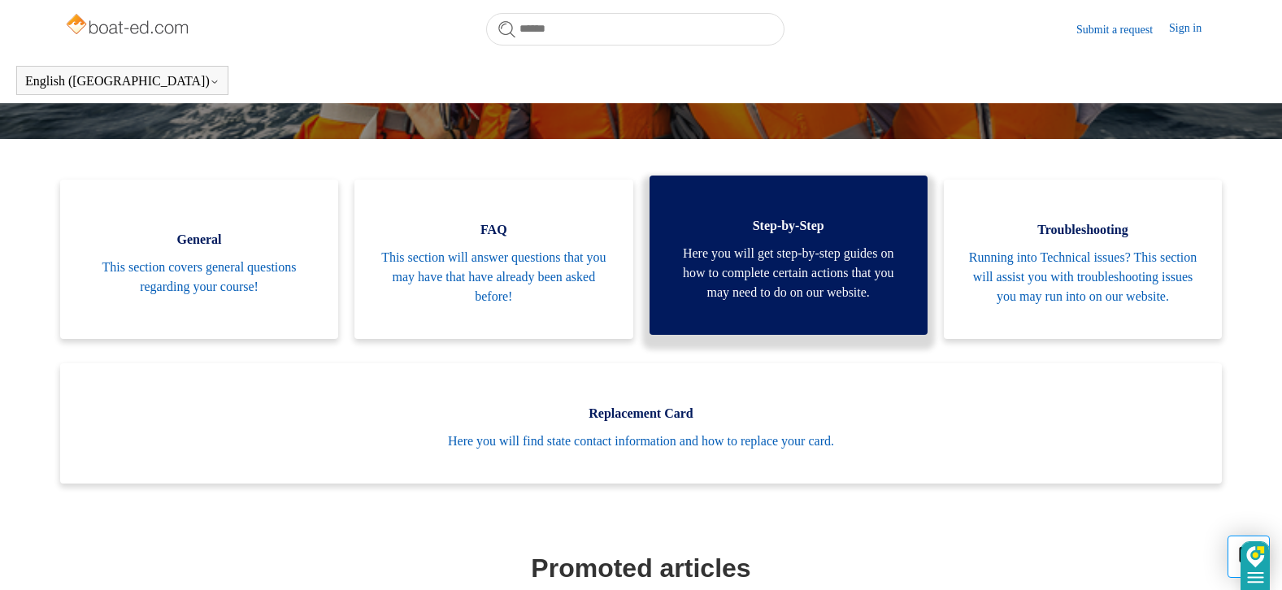
scroll to position [361, 0]
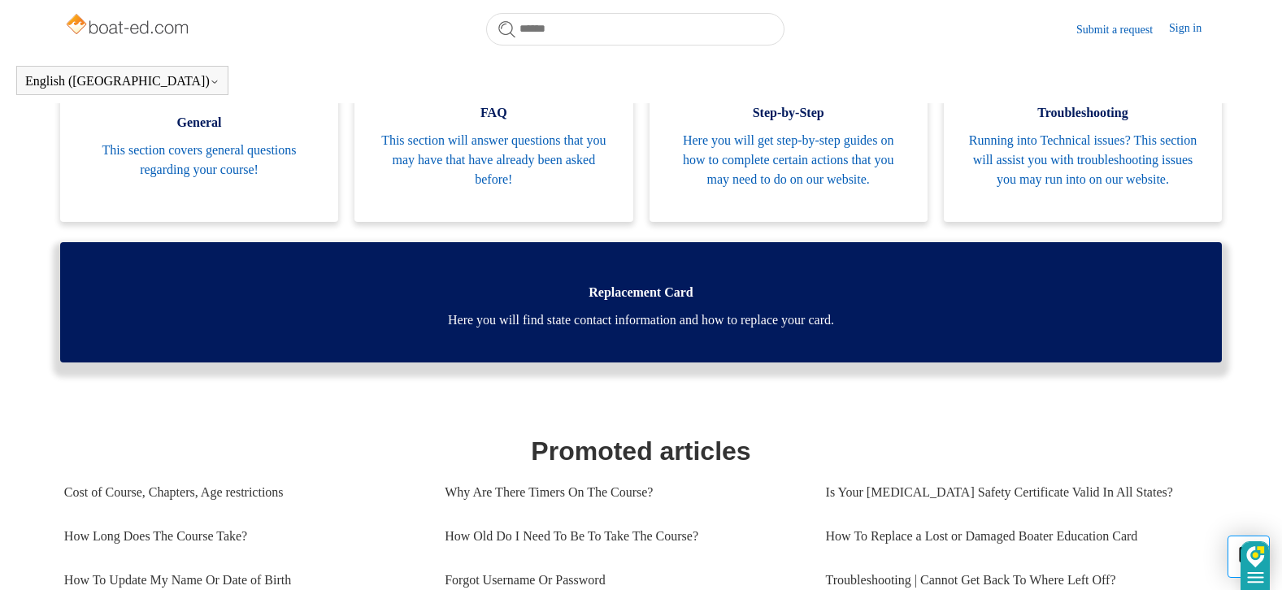
click at [634, 302] on span "Replacement Card" at bounding box center [641, 293] width 1113 height 20
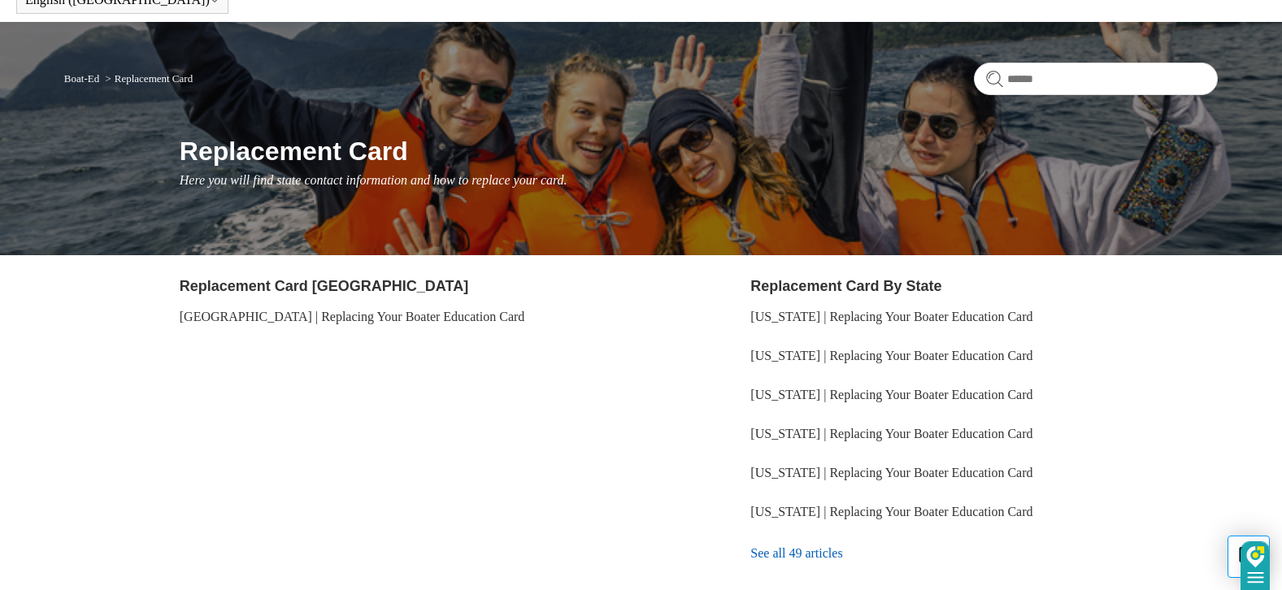
scroll to position [163, 0]
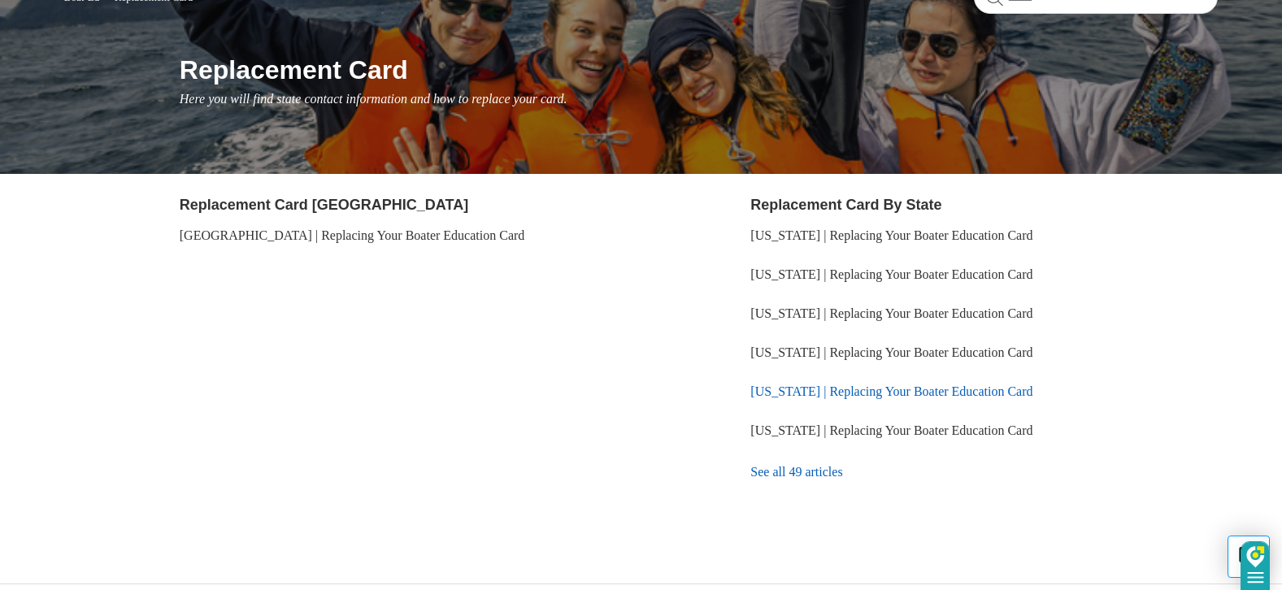
click at [875, 392] on link "[US_STATE] | Replacing Your Boater Education Card" at bounding box center [891, 392] width 282 height 14
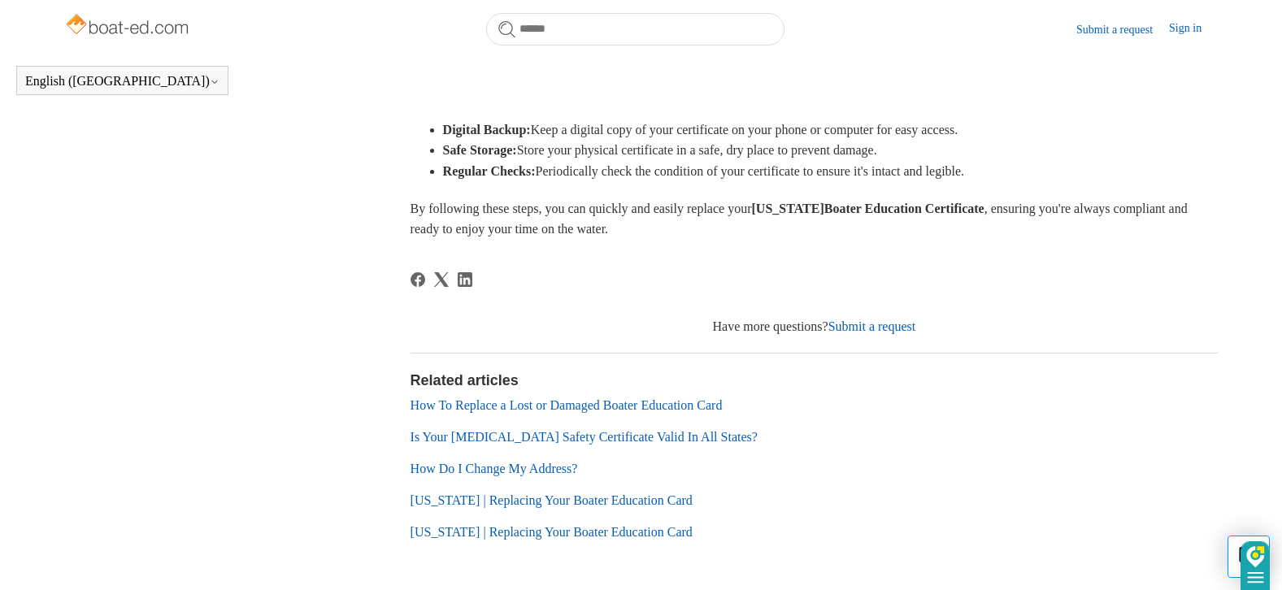
scroll to position [1011, 0]
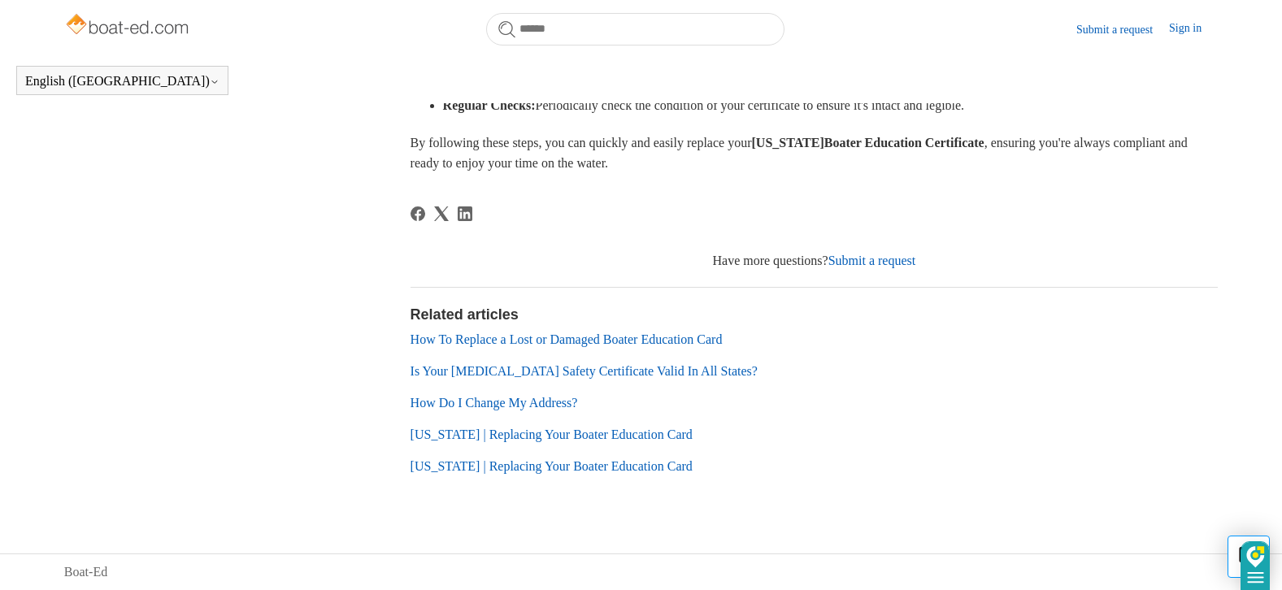
click at [489, 410] on link "How Do I Change My Address?" at bounding box center [494, 403] width 167 height 14
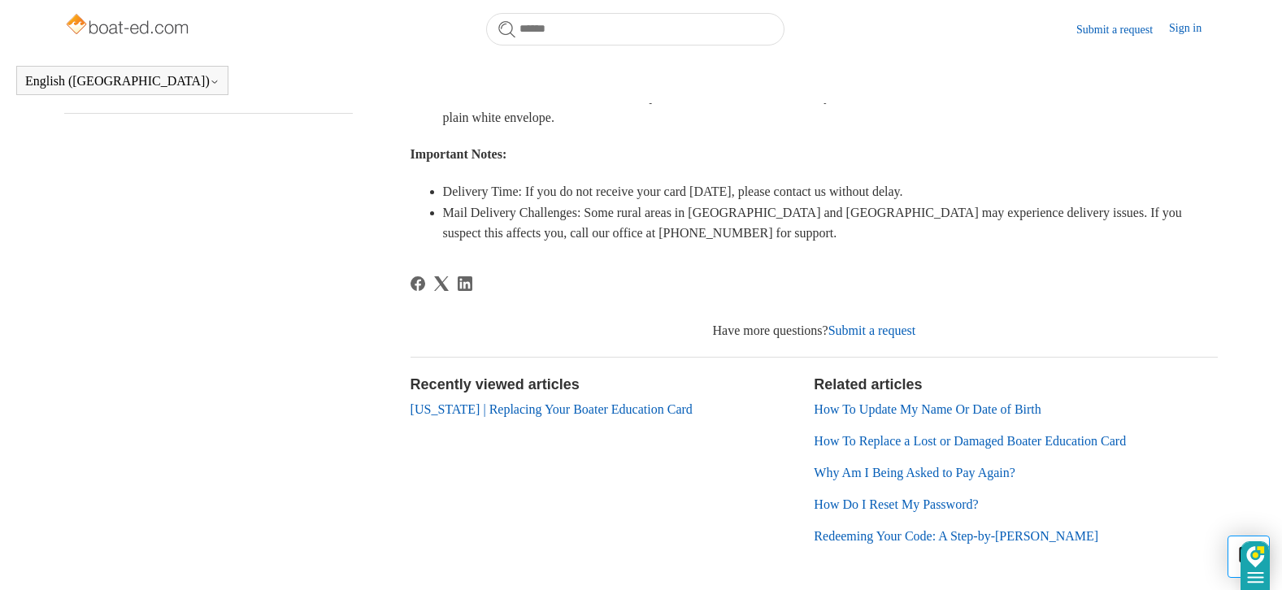
scroll to position [524, 0]
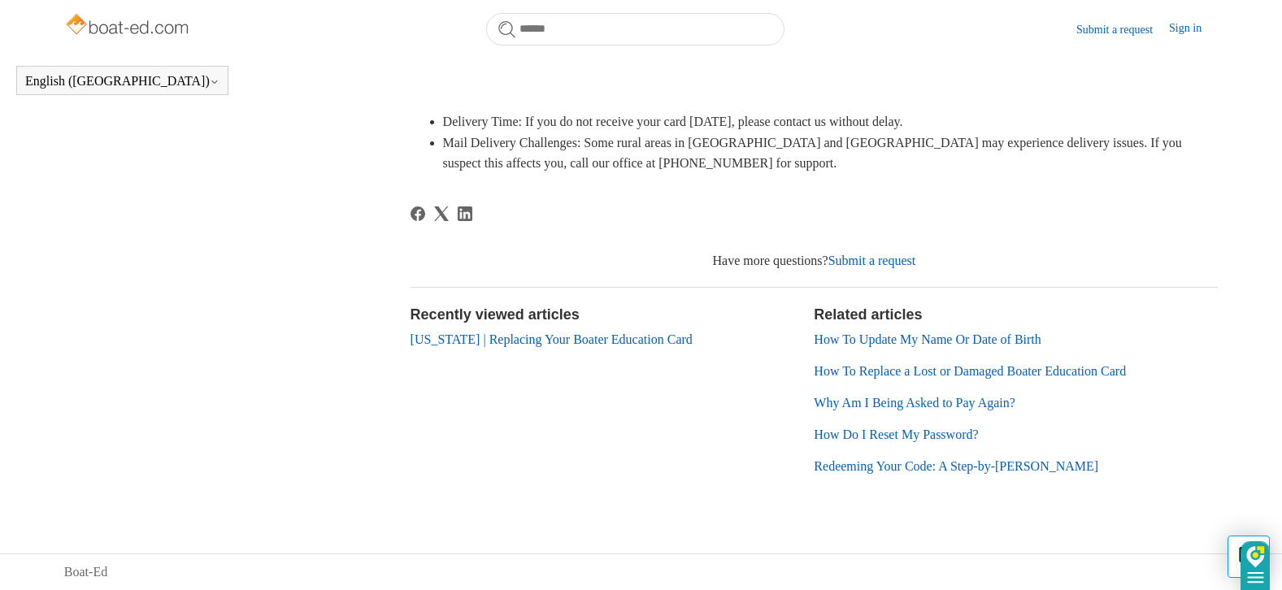
click at [994, 346] on link "How To Update My Name Or Date of Birth" at bounding box center [927, 340] width 227 height 14
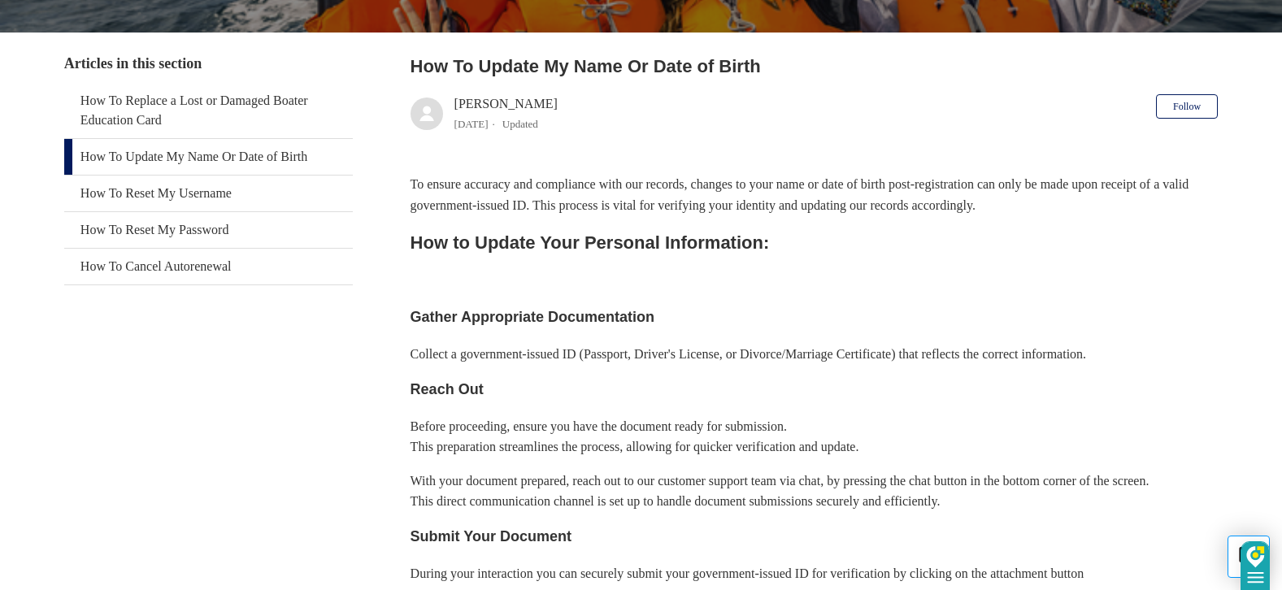
scroll to position [244, 0]
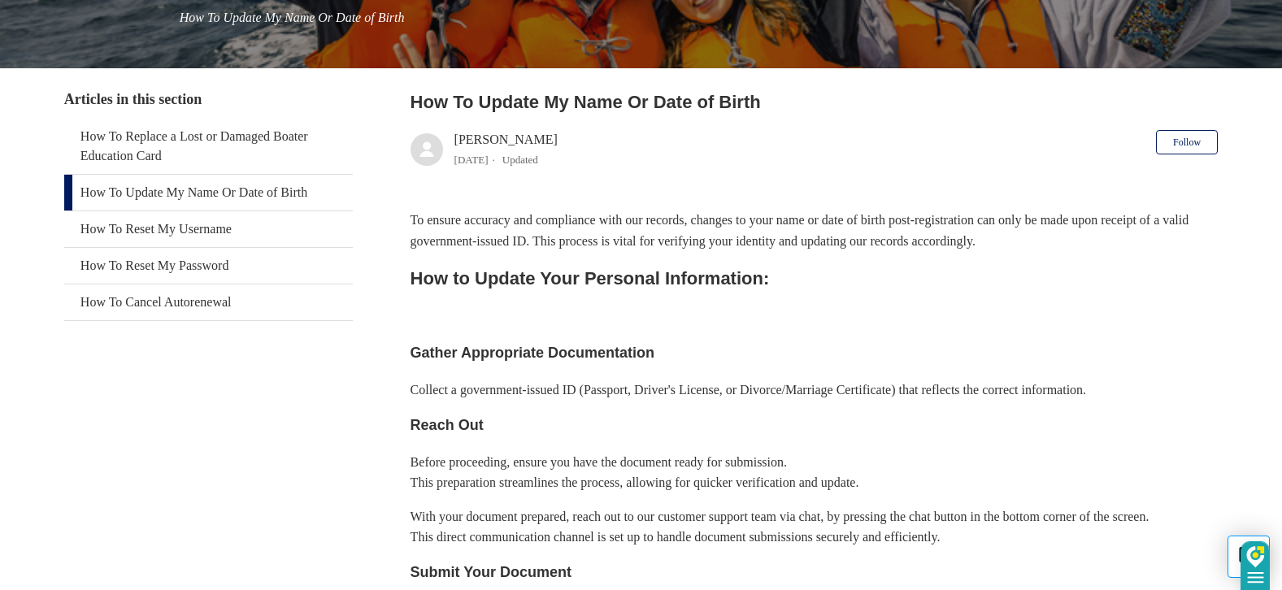
click at [230, 189] on link "How To Update My Name Or Date of Birth" at bounding box center [208, 193] width 289 height 36
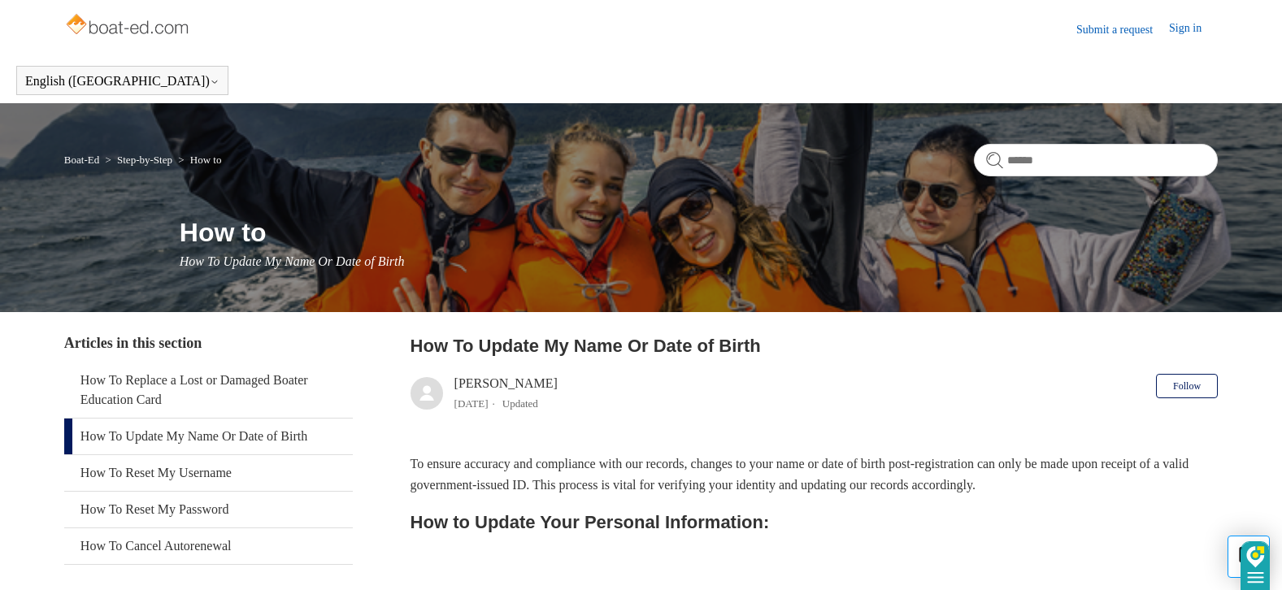
click at [1091, 29] on link "Submit a request" at bounding box center [1122, 29] width 93 height 17
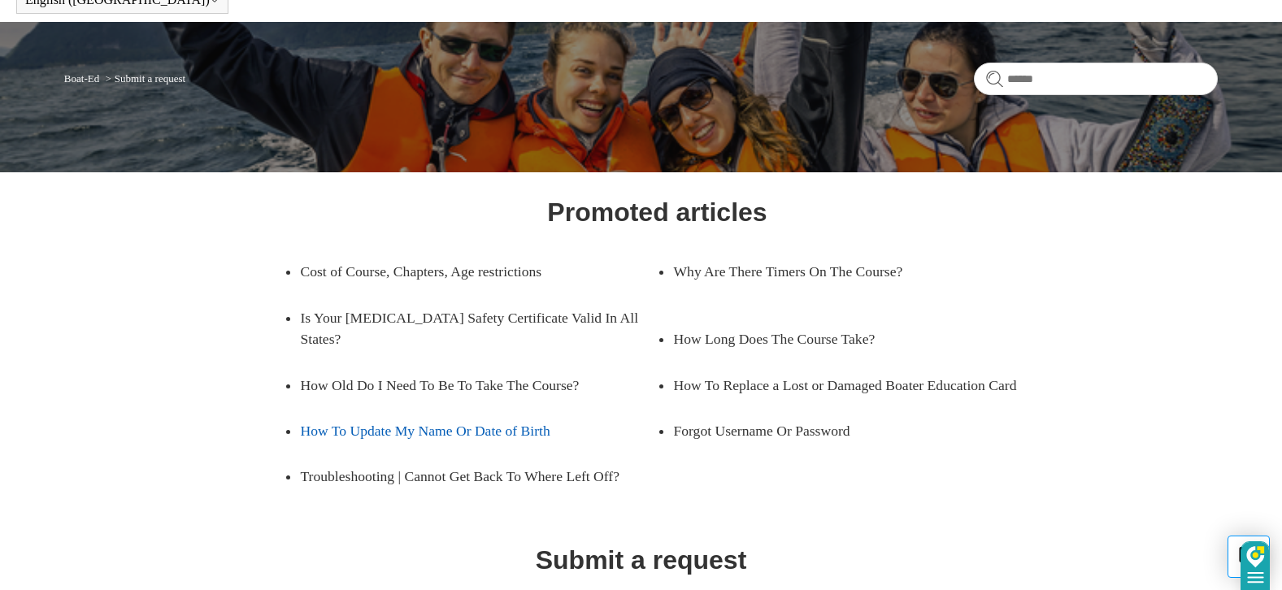
scroll to position [243, 0]
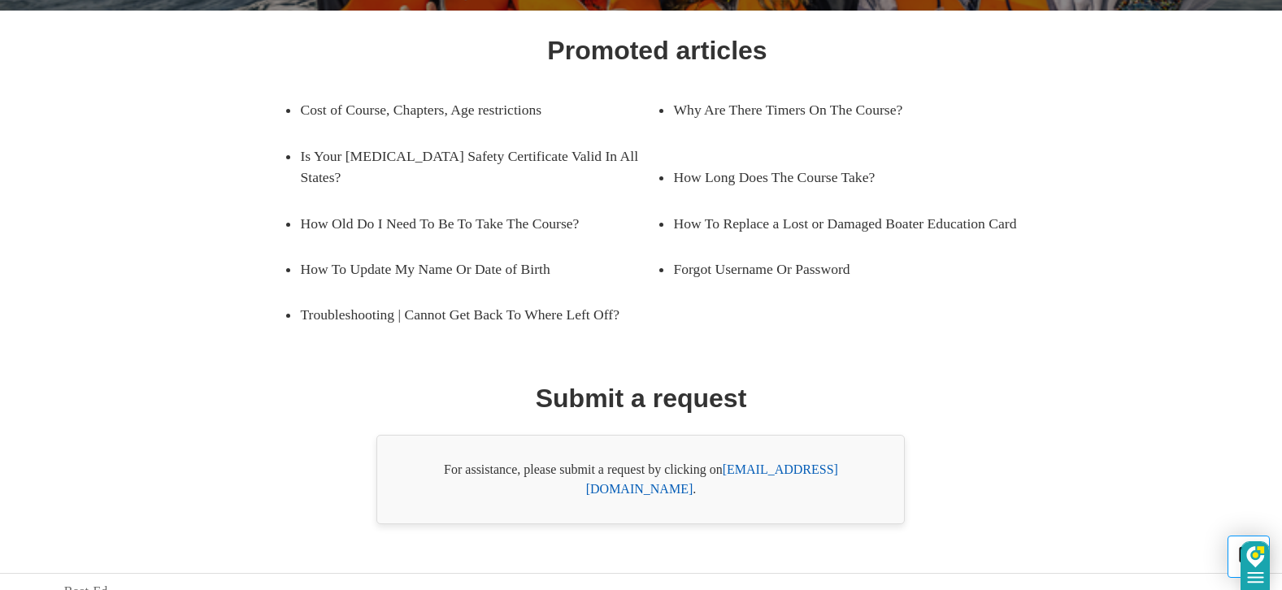
click at [758, 471] on link "support@boat-ed.com" at bounding box center [712, 479] width 252 height 33
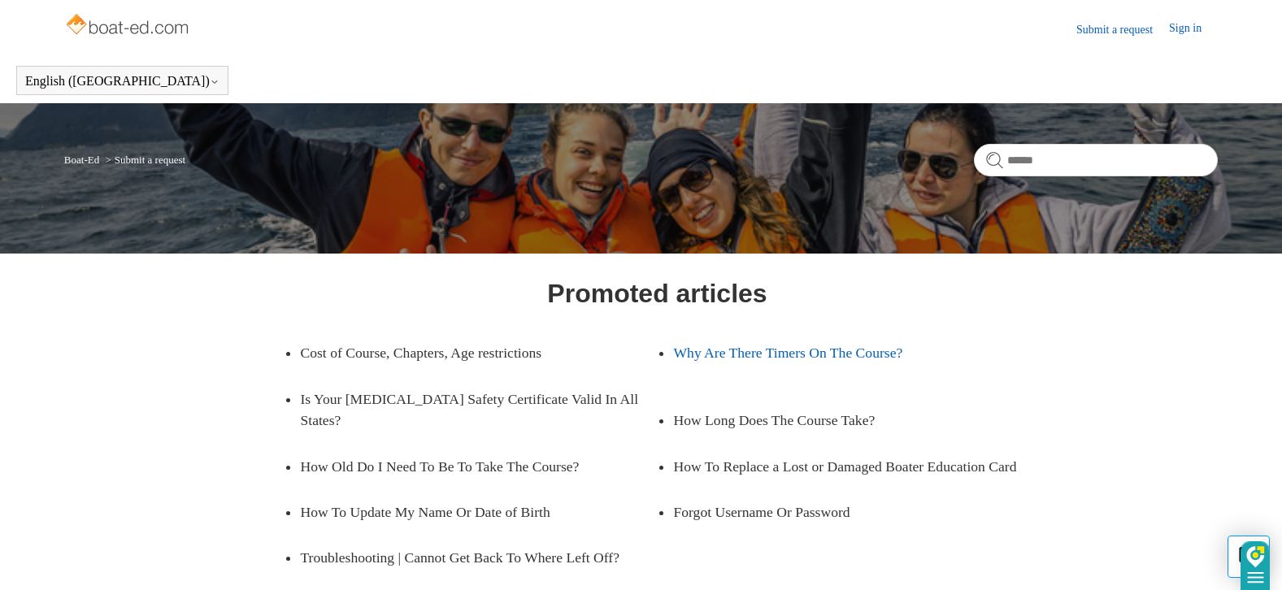
click at [891, 347] on link "Why Are There Timers On The Course?" at bounding box center [839, 353] width 333 height 46
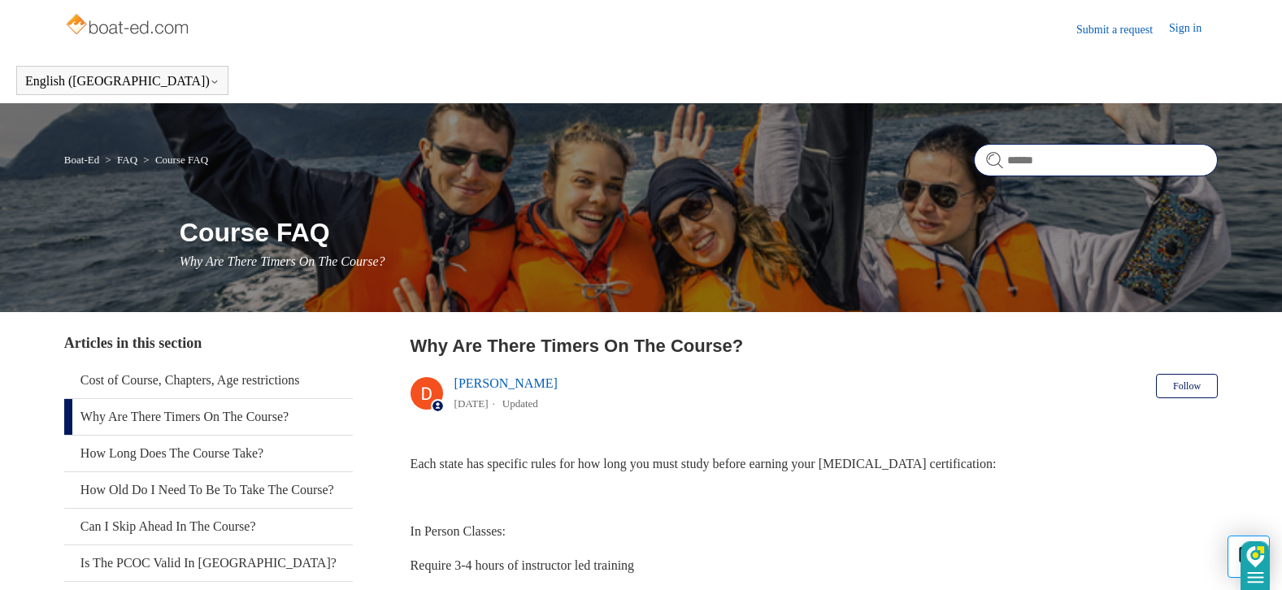
click at [1033, 159] on input "Search" at bounding box center [1096, 160] width 244 height 33
type input "**********"
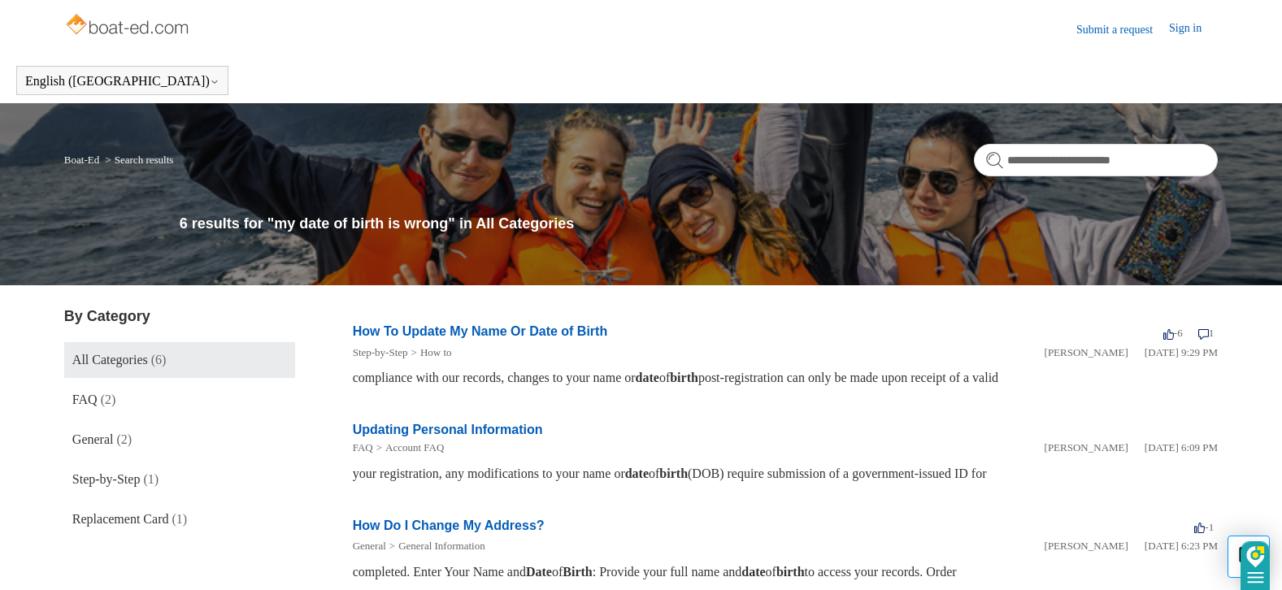
click at [468, 332] on link "How To Update My Name Or Date of Birth" at bounding box center [480, 331] width 255 height 14
